Goal: Check status: Check status

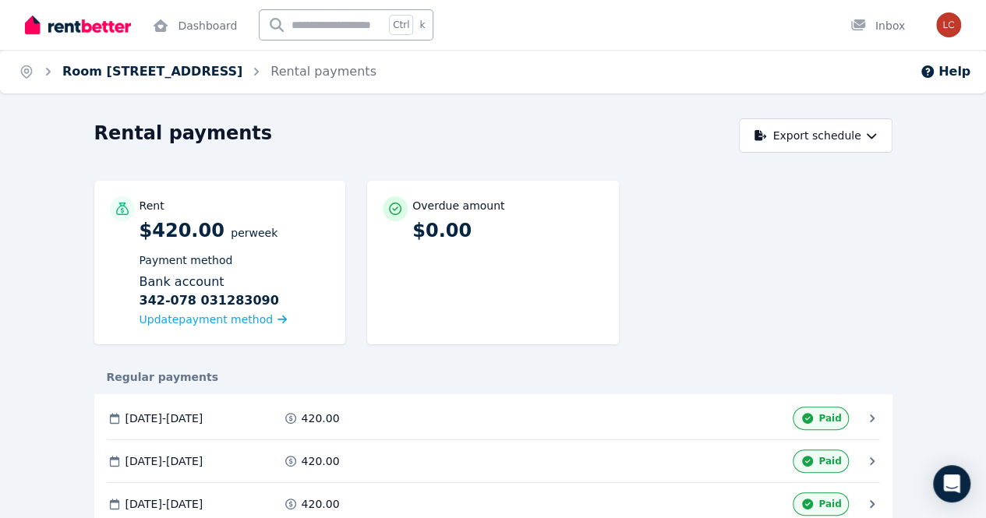
click at [197, 77] on link "Room 9, 4 Park Parade, Bondi" at bounding box center [152, 71] width 180 height 15
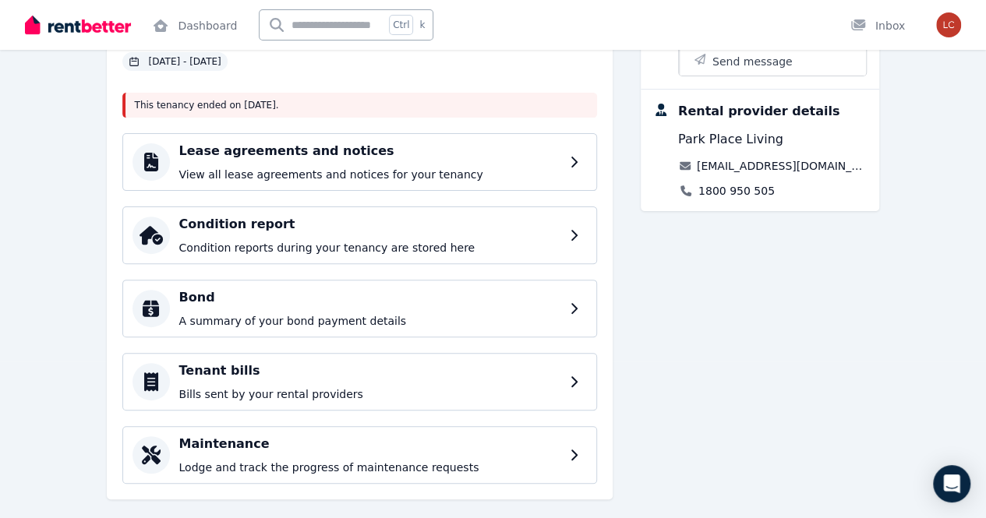
scroll to position [173, 0]
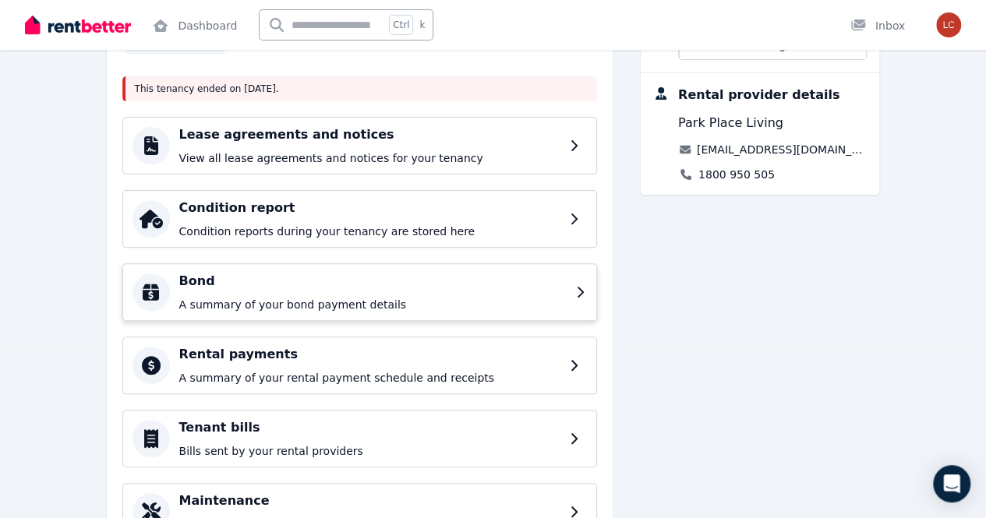
click at [566, 289] on div "Bond A summary of your bond payment details" at bounding box center [372, 292] width 387 height 41
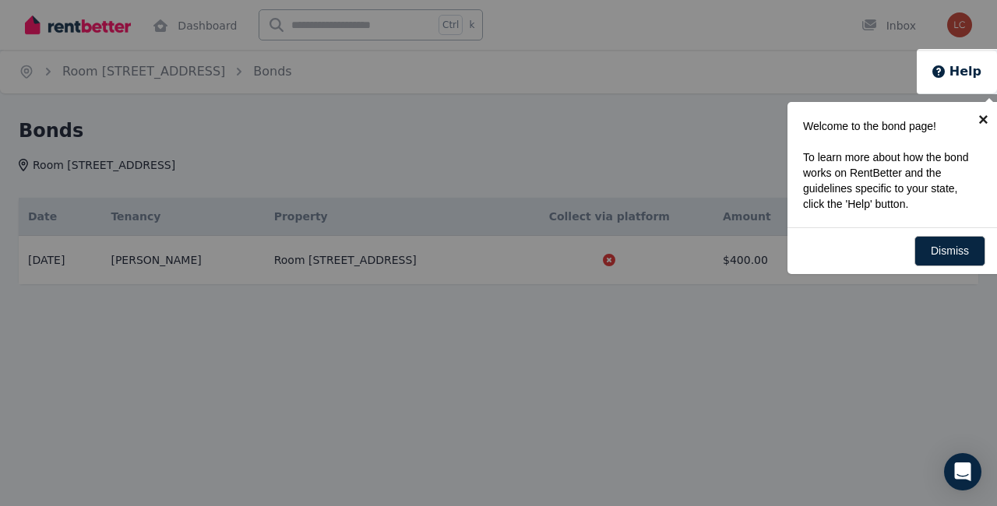
click at [977, 125] on link "×" at bounding box center [983, 119] width 35 height 35
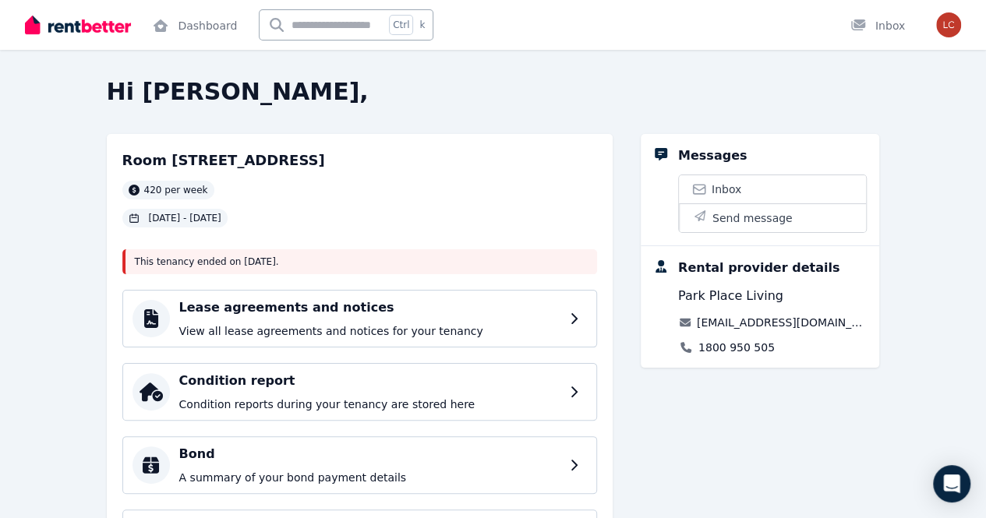
click at [880, 422] on div "Messages Inbox Send message Rental provider details Park Place Living info@muse…" at bounding box center [759, 439] width 239 height 611
